Goal: Book appointment/travel/reservation

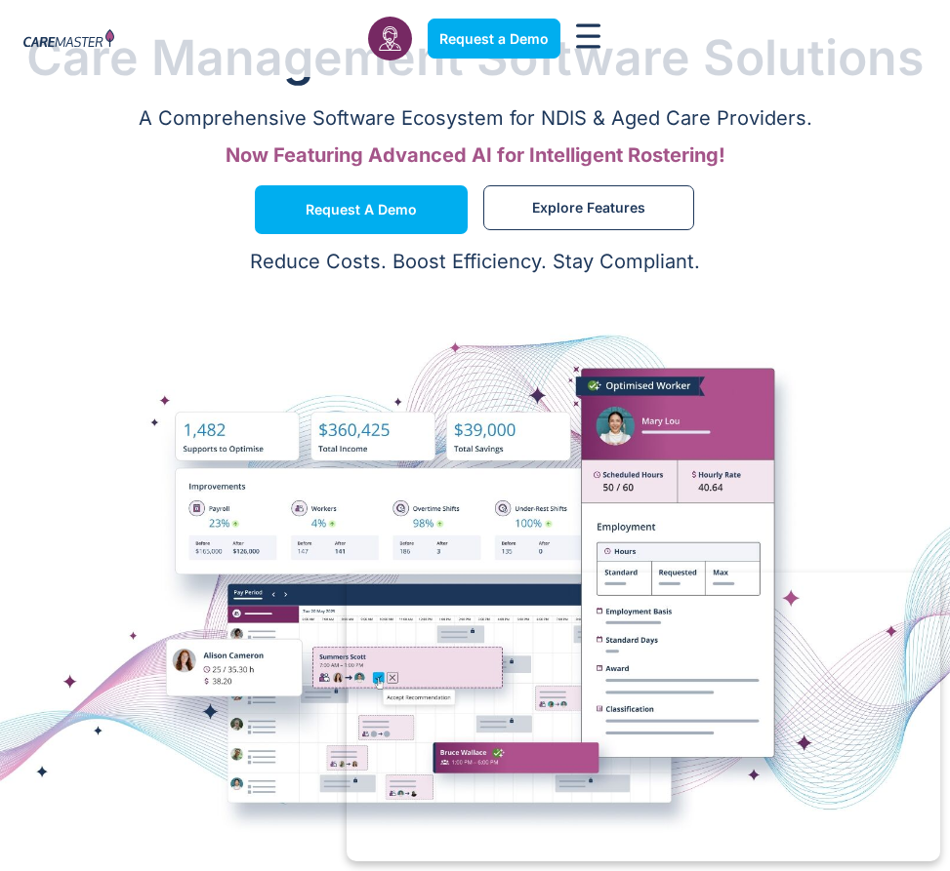
click at [583, 25] on rect "Menu Toggle" at bounding box center [588, 25] width 24 height 3
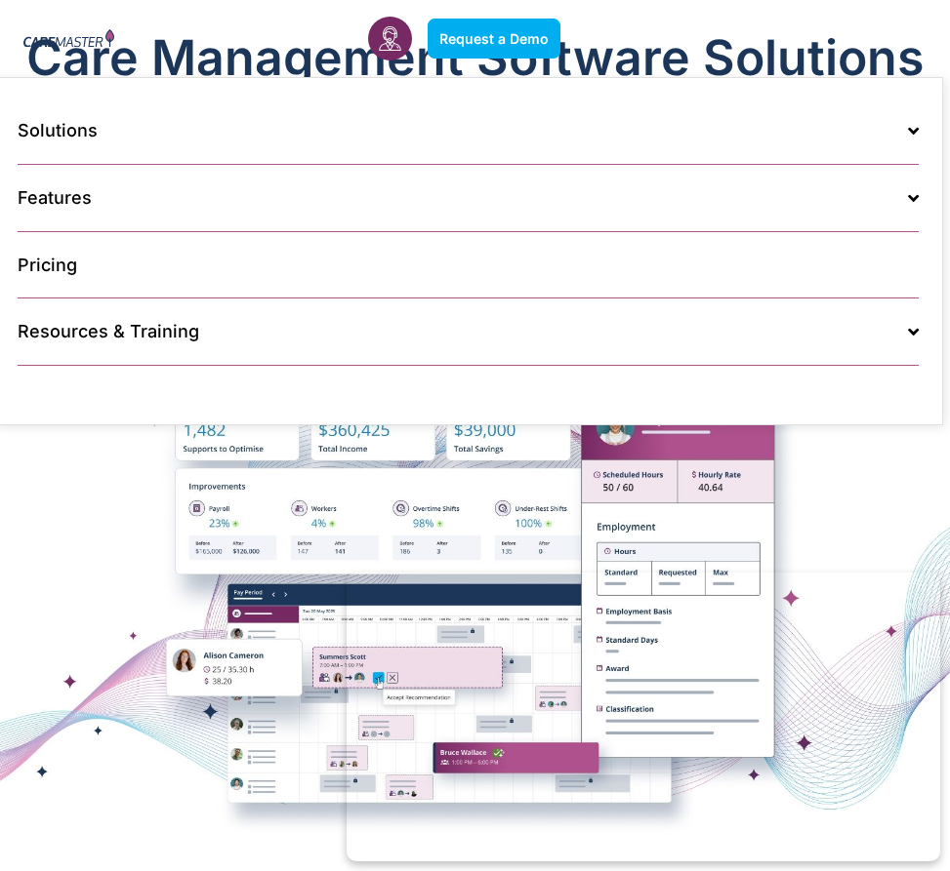
click at [857, 444] on div at bounding box center [475, 579] width 950 height 390
click at [863, 513] on div at bounding box center [475, 579] width 950 height 390
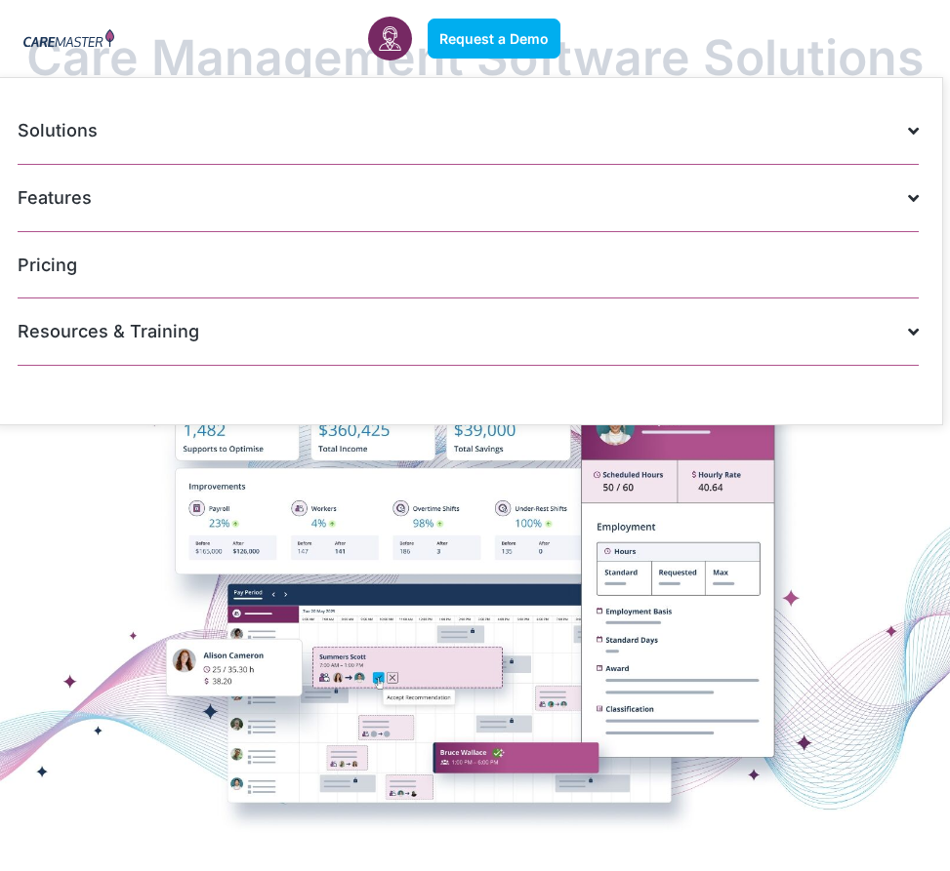
click at [933, 39] on div "Request a Demo Solutions AI Roster Optimiser NDIS Software for Small Providers …" at bounding box center [475, 38] width 922 height 77
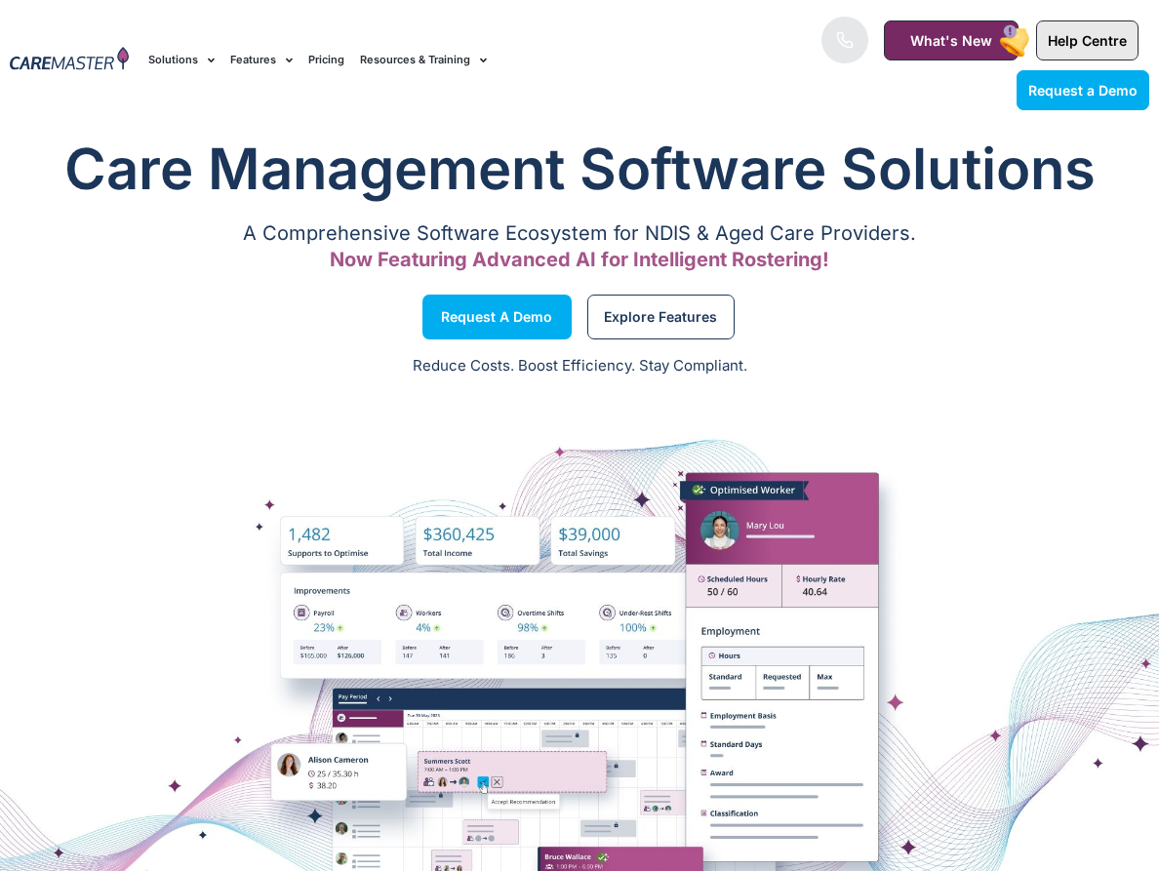
click at [949, 22] on link "Help Centre" at bounding box center [1087, 40] width 102 height 40
